Goal: Task Accomplishment & Management: Manage account settings

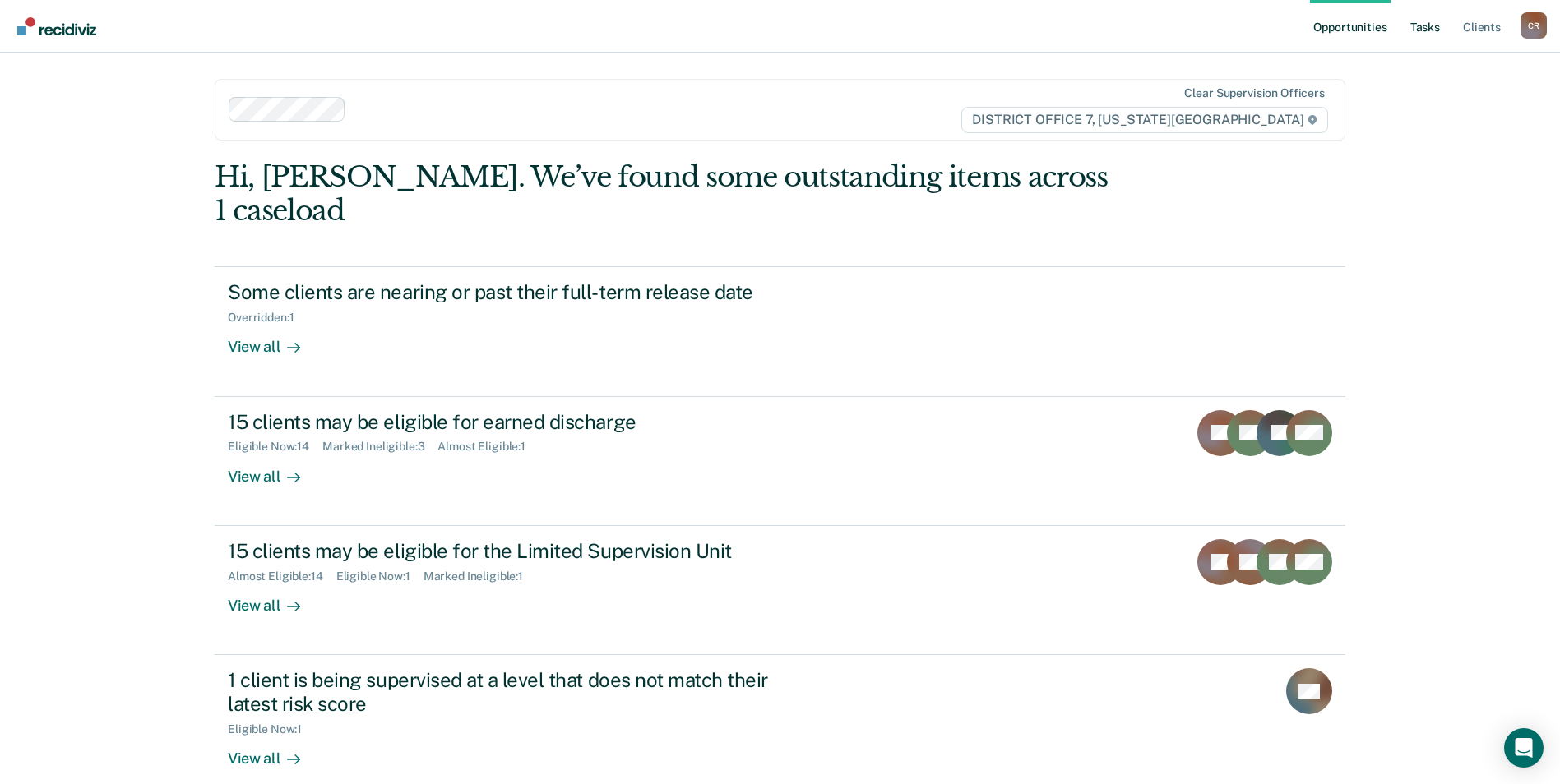
click at [1423, 30] on link "Tasks" at bounding box center [1425, 26] width 36 height 53
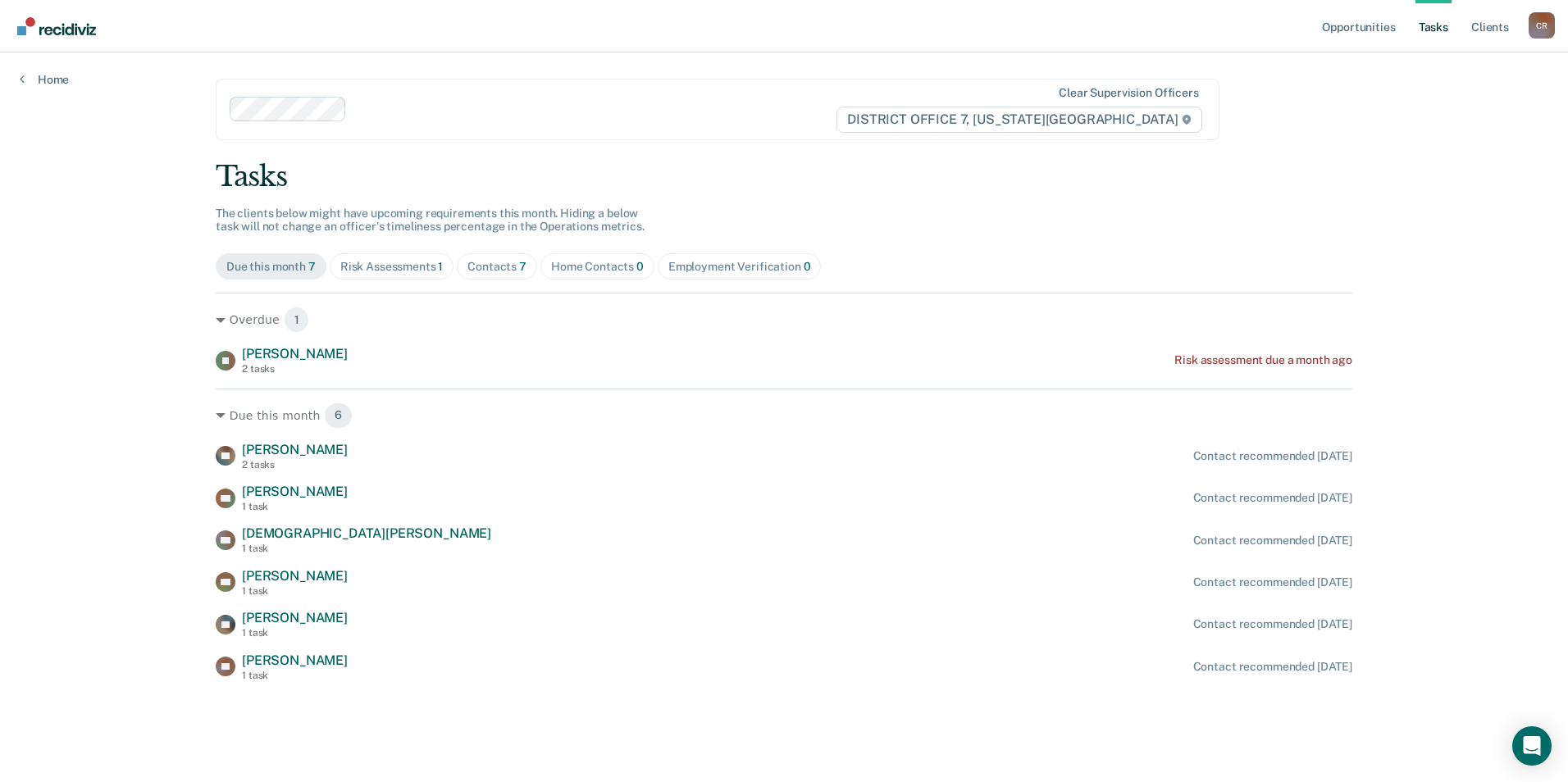
click at [381, 266] on div "Risk Assessments 1" at bounding box center [392, 267] width 104 height 14
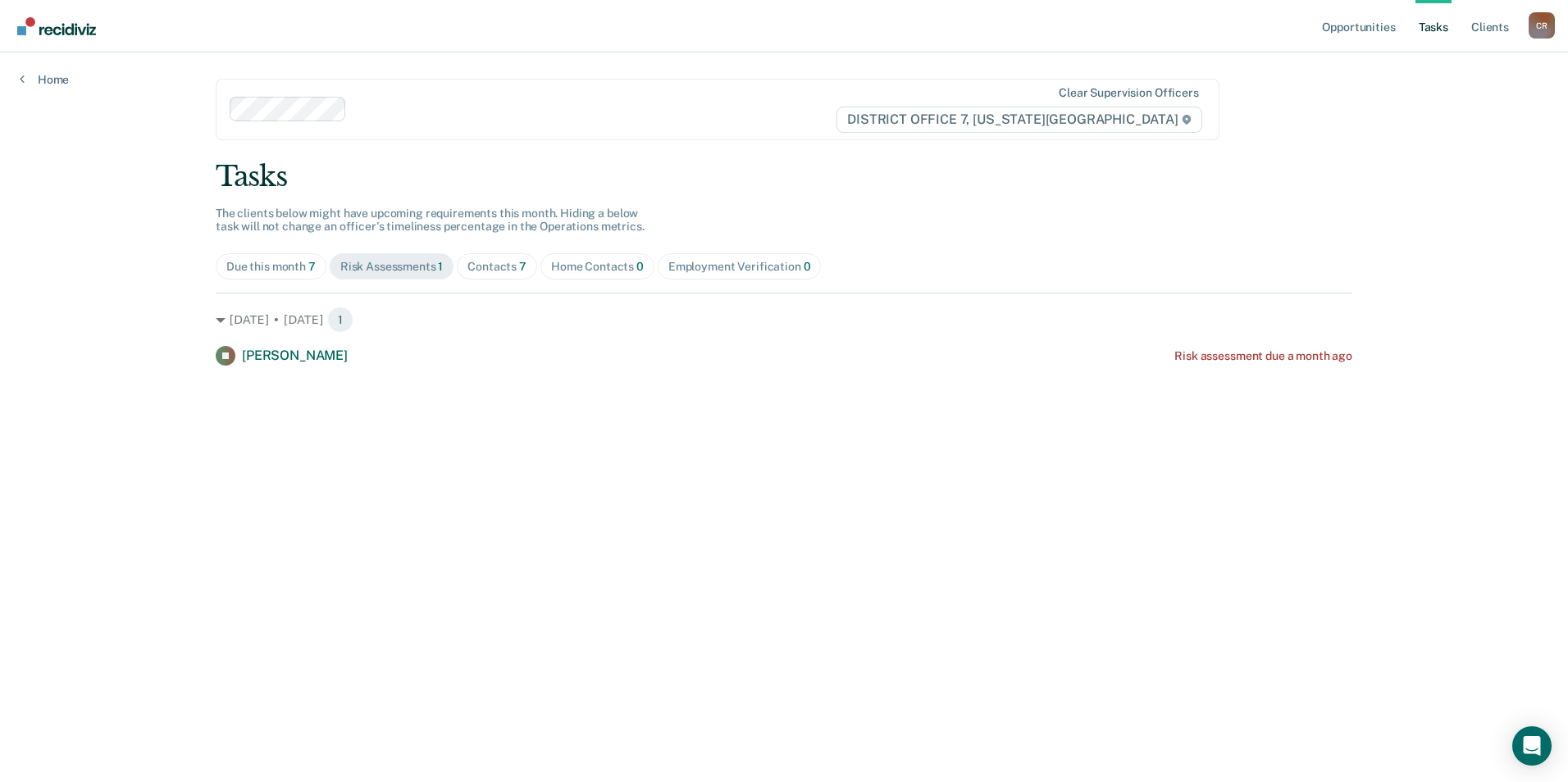
click at [494, 265] on div "Contacts 7" at bounding box center [497, 267] width 59 height 14
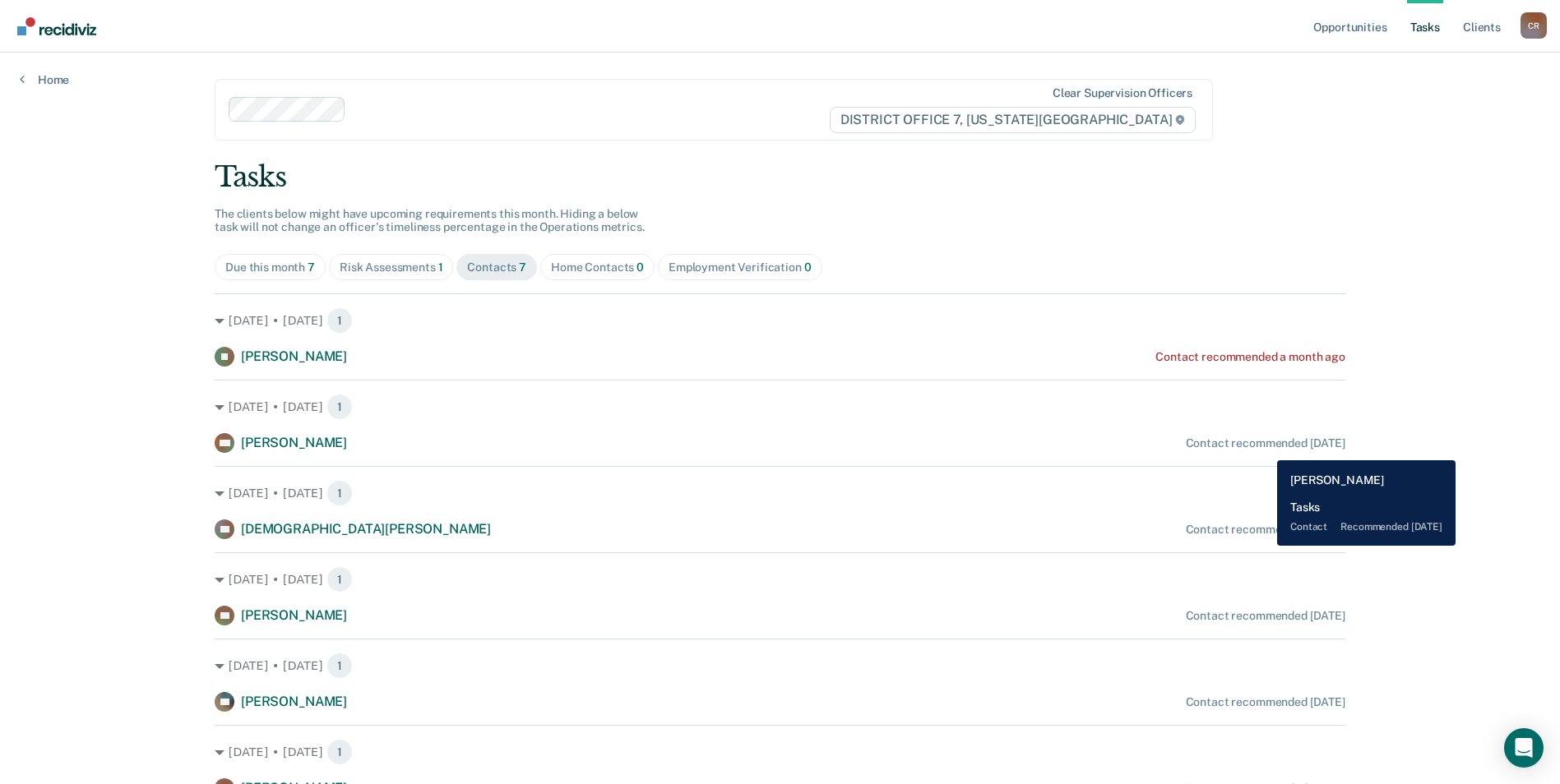
click at [1264, 448] on div "Contact recommended [DATE]" at bounding box center [1265, 444] width 160 height 14
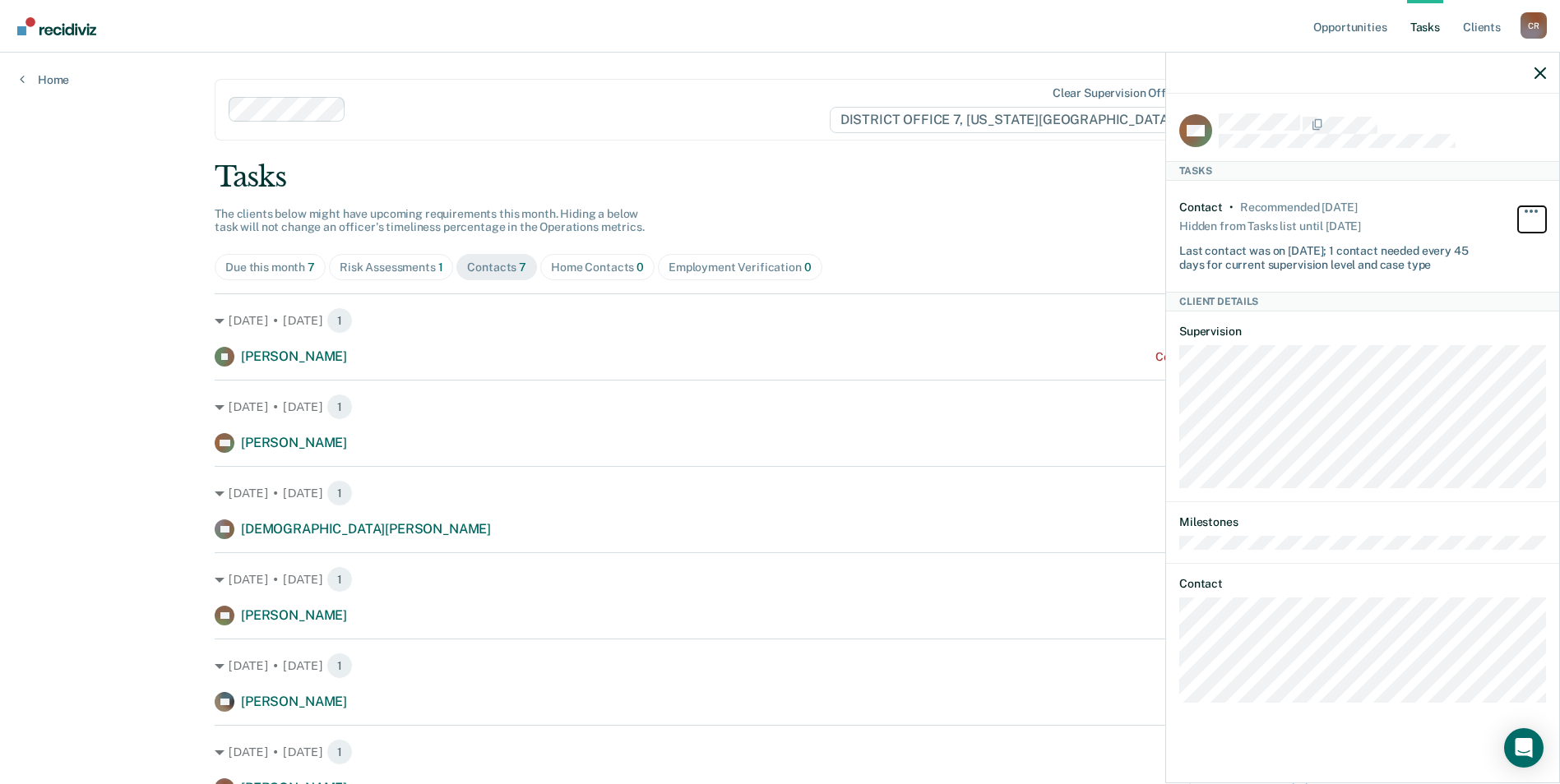
click at [1536, 210] on span "button" at bounding box center [1535, 211] width 3 height 3
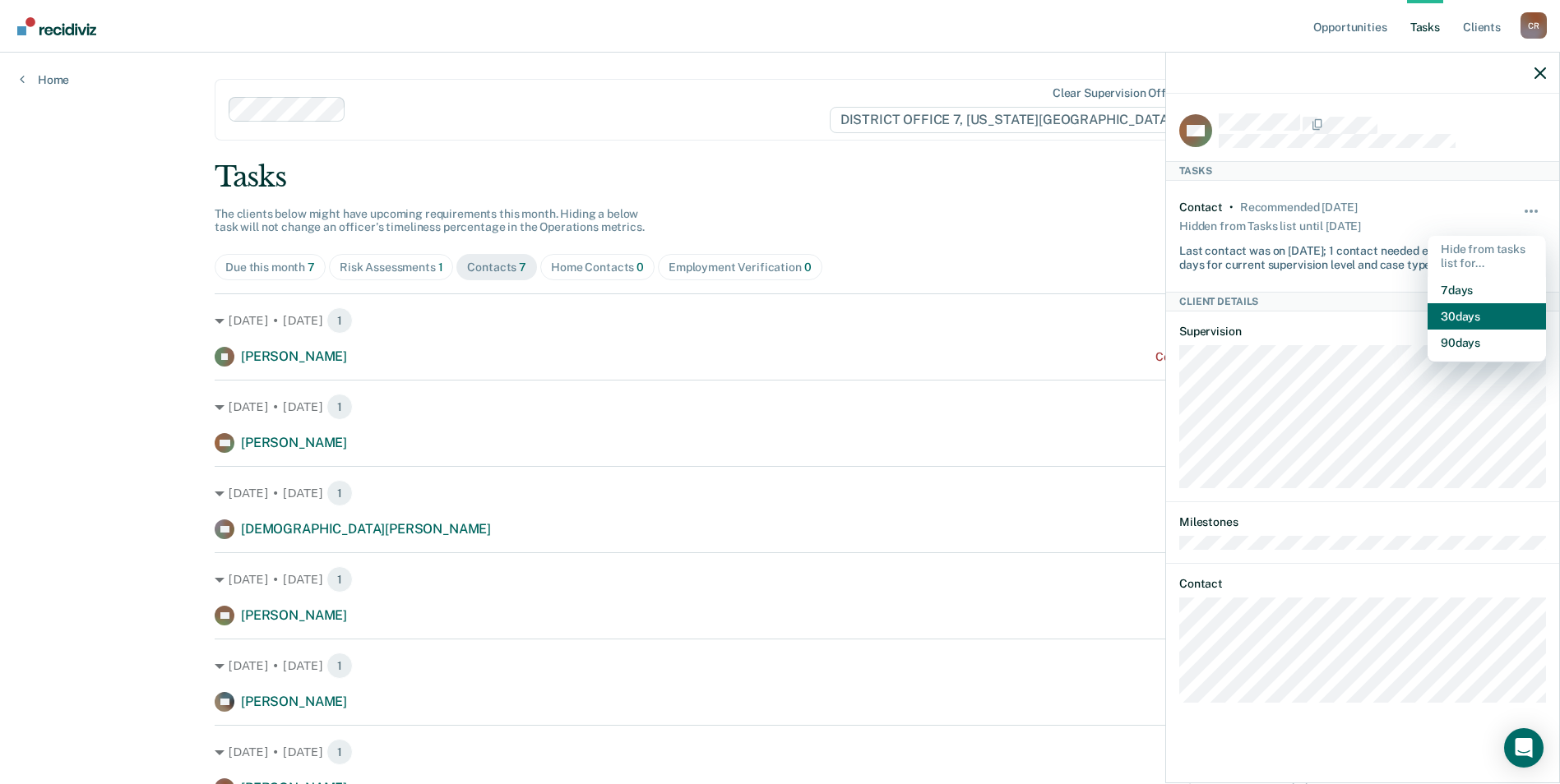
click at [1459, 305] on button "30 days" at bounding box center [1486, 316] width 119 height 26
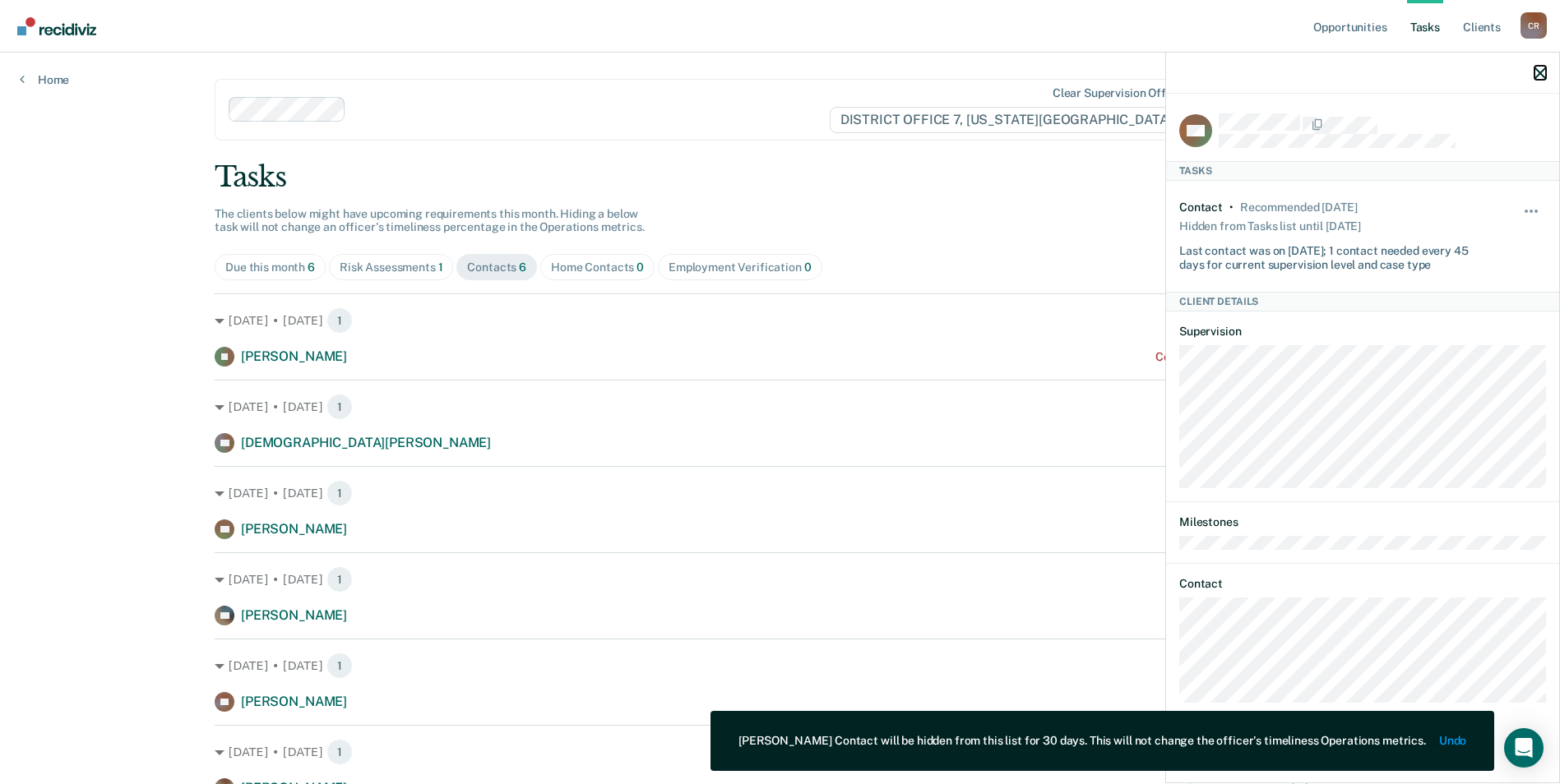
click at [1535, 74] on icon "button" at bounding box center [1540, 74] width 12 height 12
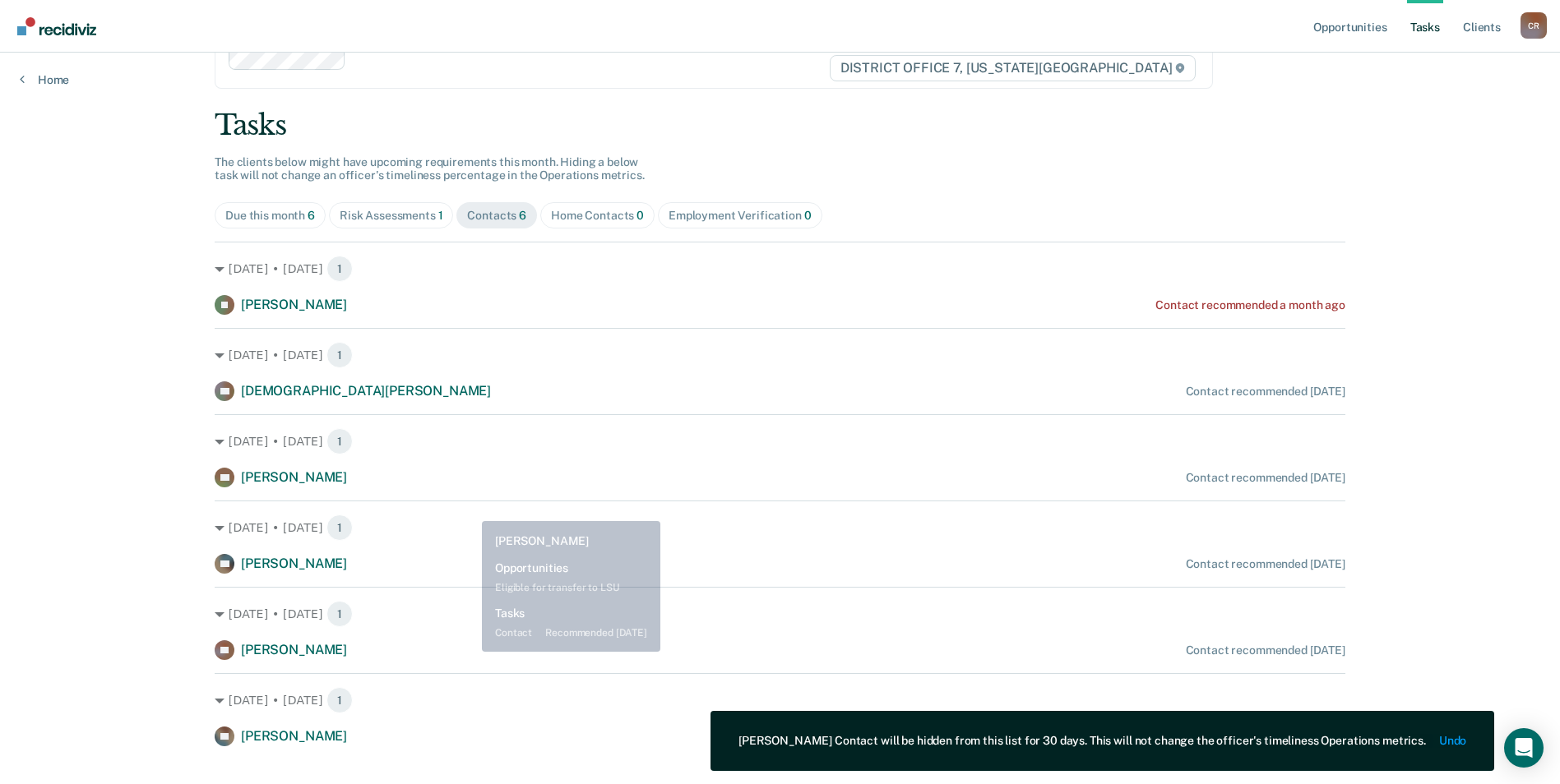
scroll to position [79, 0]
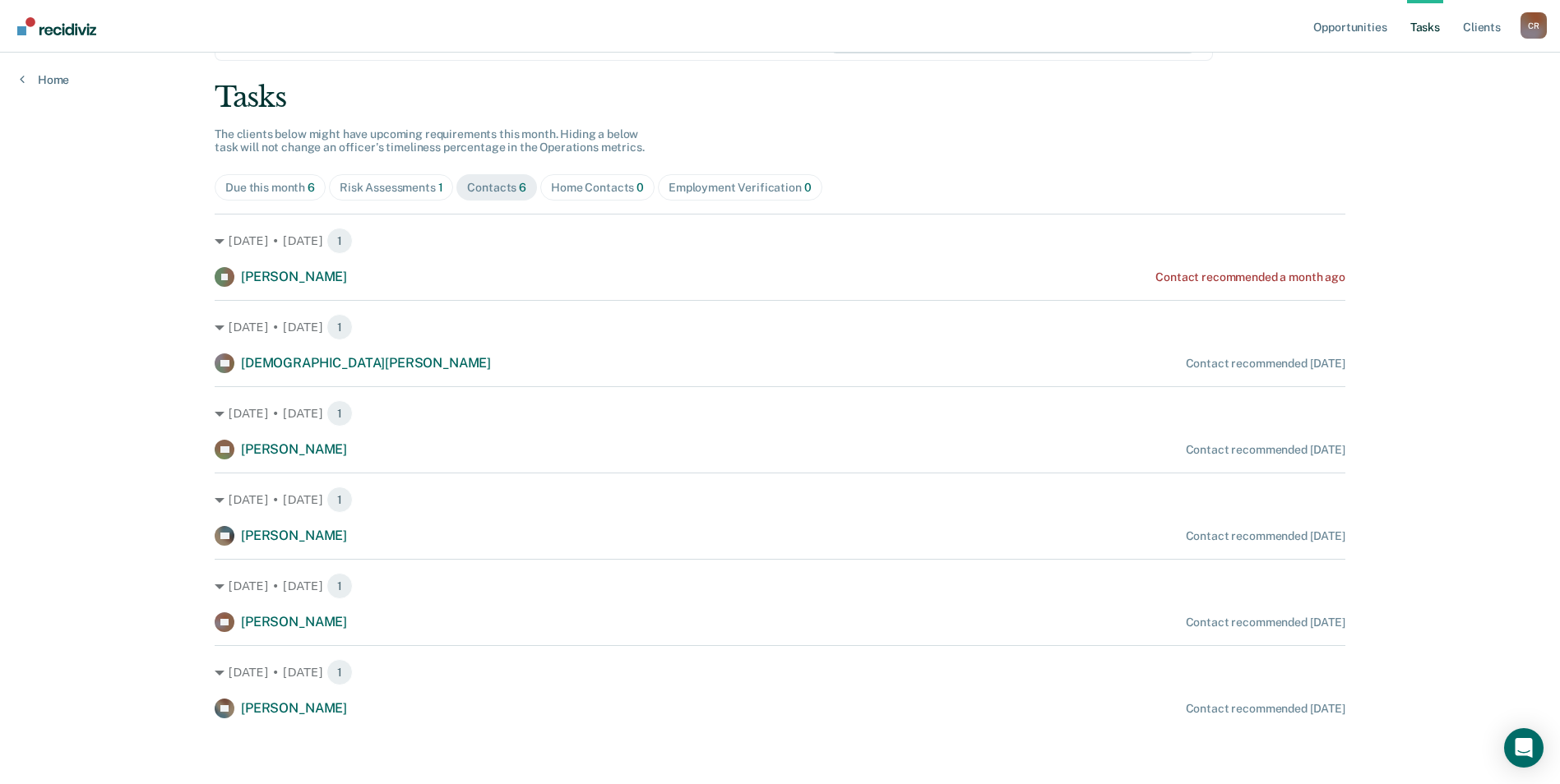
click at [393, 198] on span "Risk Assessments 1" at bounding box center [391, 187] width 125 height 26
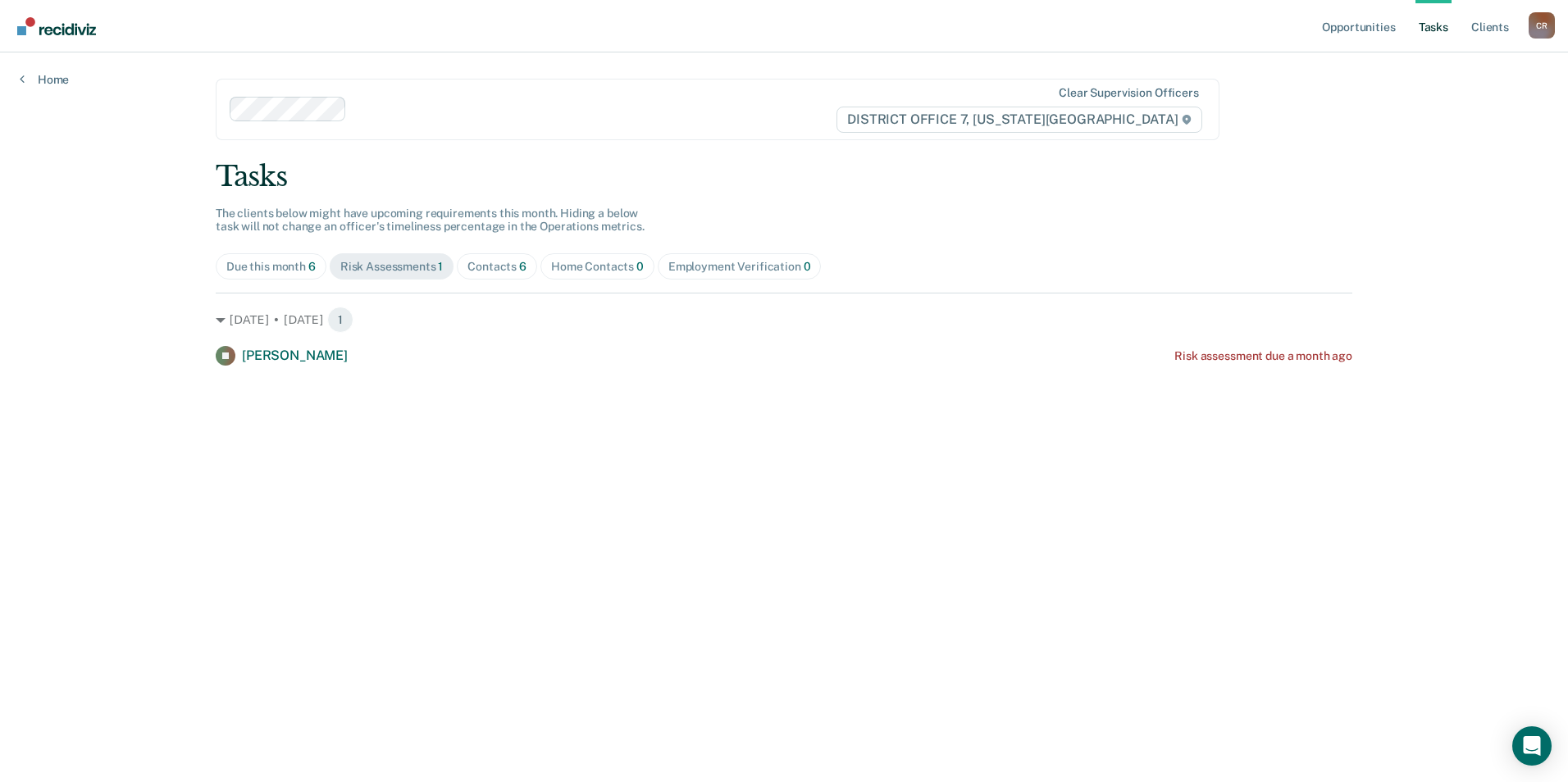
click at [499, 265] on div "Contacts 6" at bounding box center [497, 267] width 59 height 14
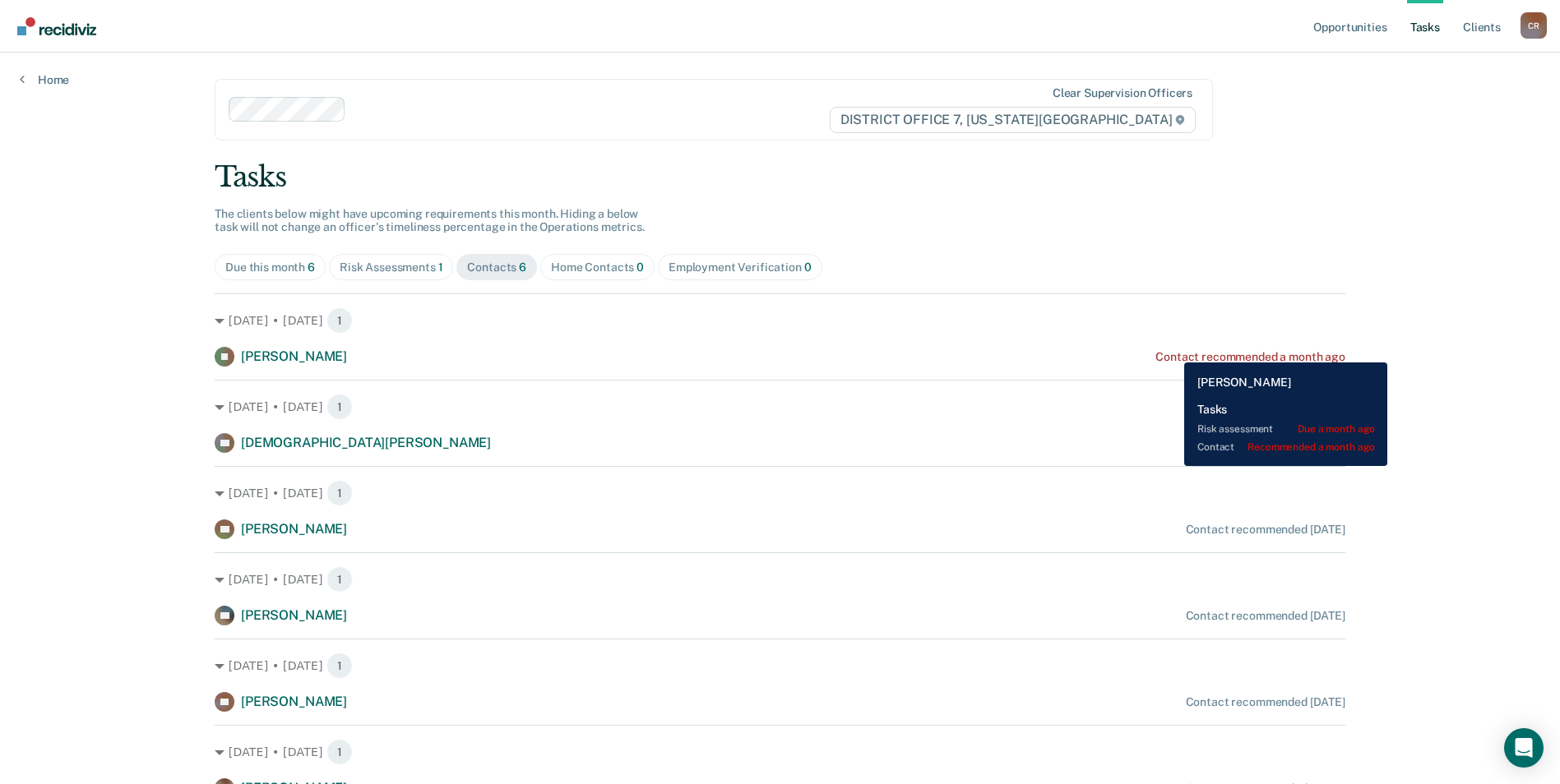
click at [1172, 350] on div "Contact recommended a month ago" at bounding box center [1251, 357] width 190 height 14
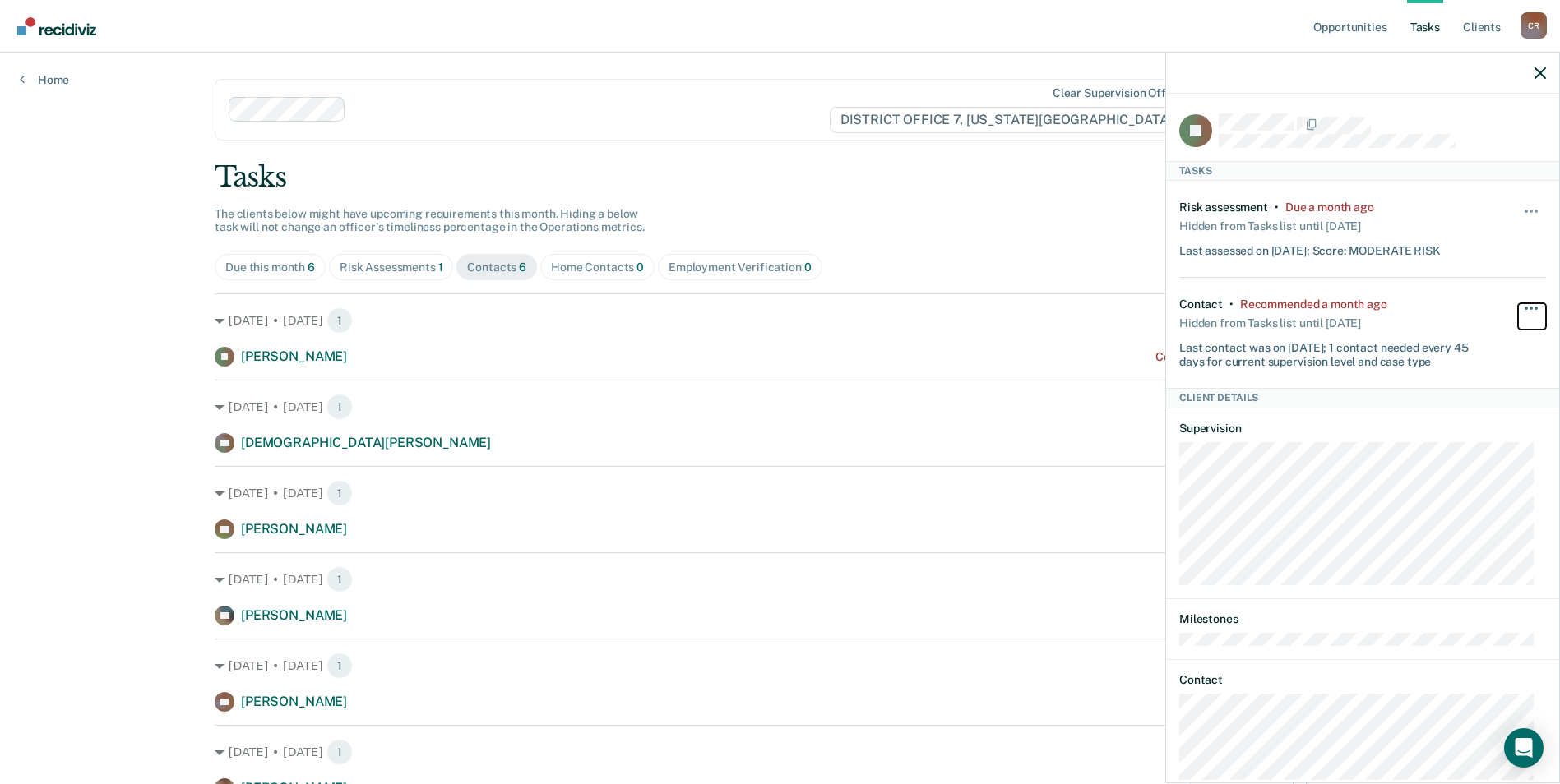
click at [1518, 305] on button "button" at bounding box center [1532, 316] width 27 height 26
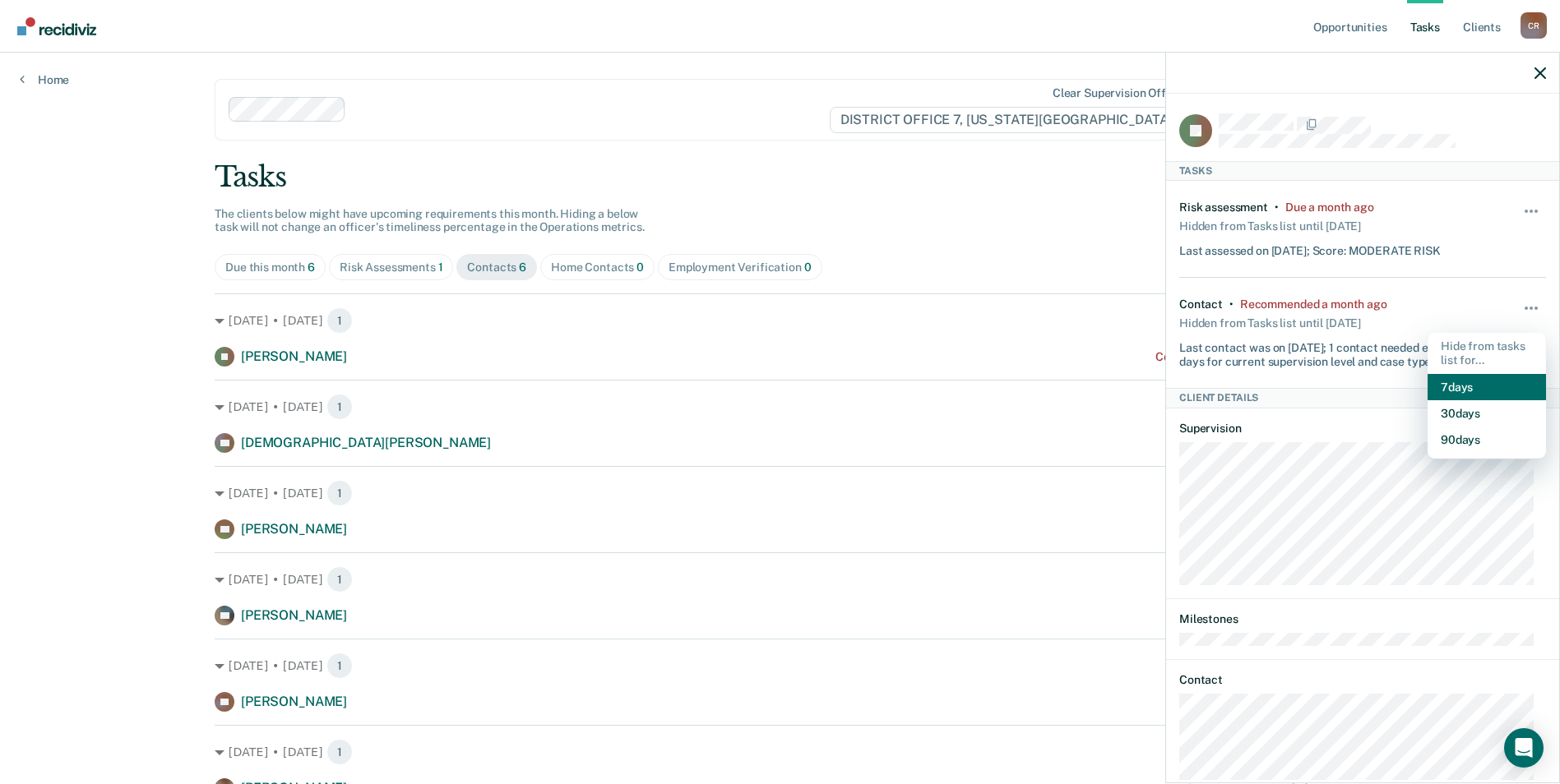
click at [1440, 387] on button "7 days" at bounding box center [1486, 387] width 119 height 26
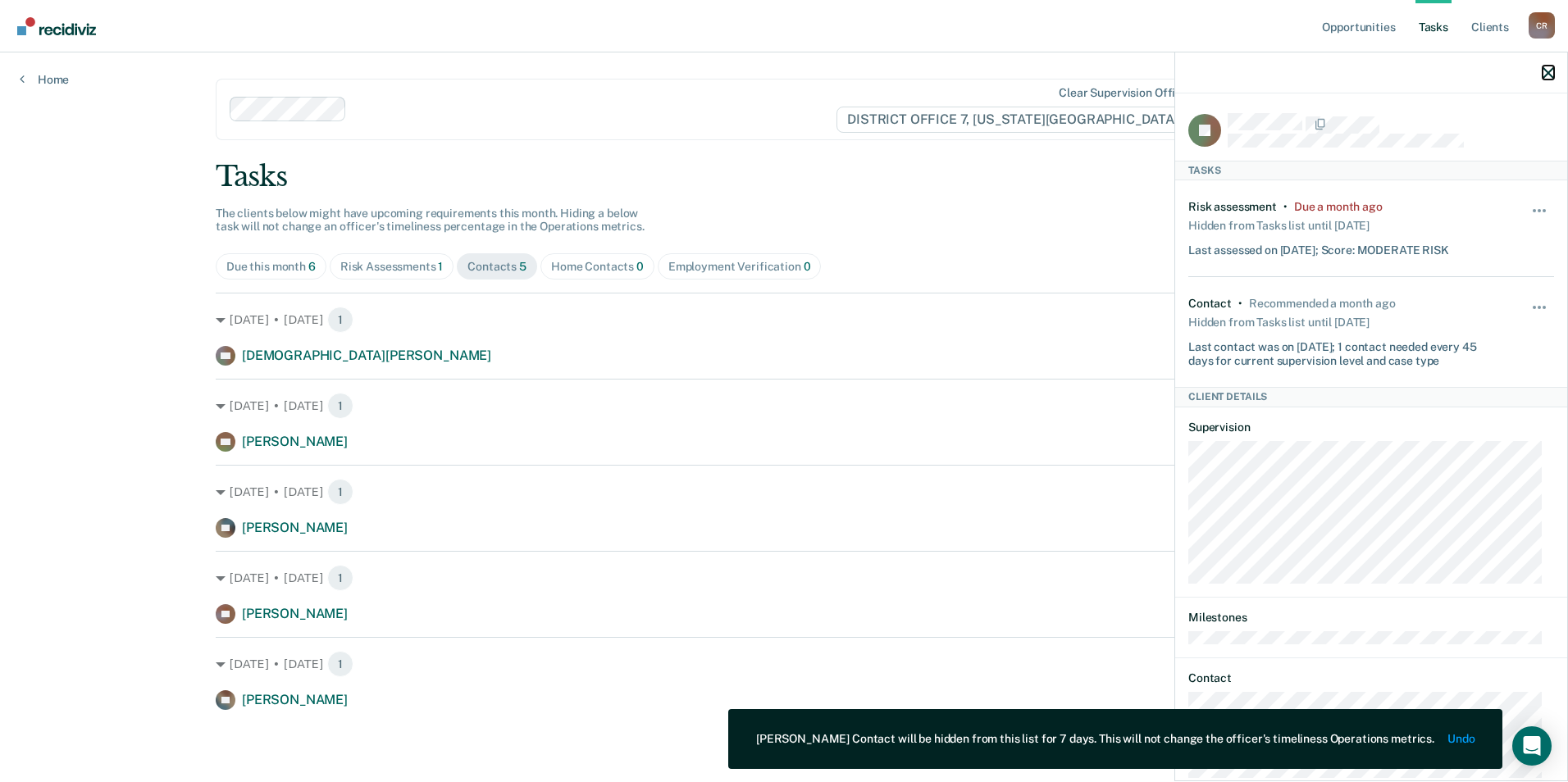
click at [1547, 73] on icon "button" at bounding box center [1548, 73] width 12 height 12
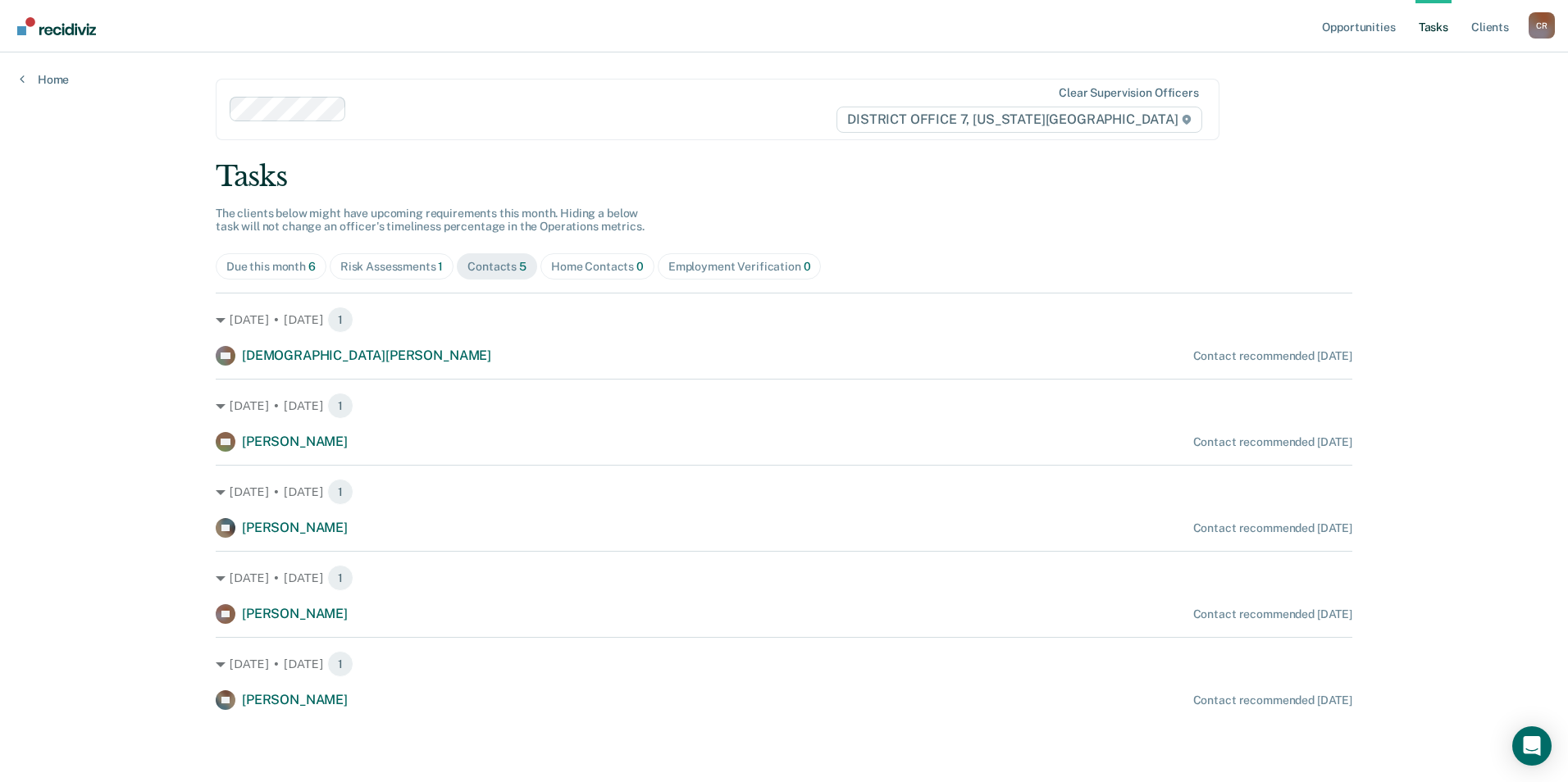
click at [283, 264] on div "Due this month 6" at bounding box center [270, 267] width 89 height 14
